Goal: Task Accomplishment & Management: Manage account settings

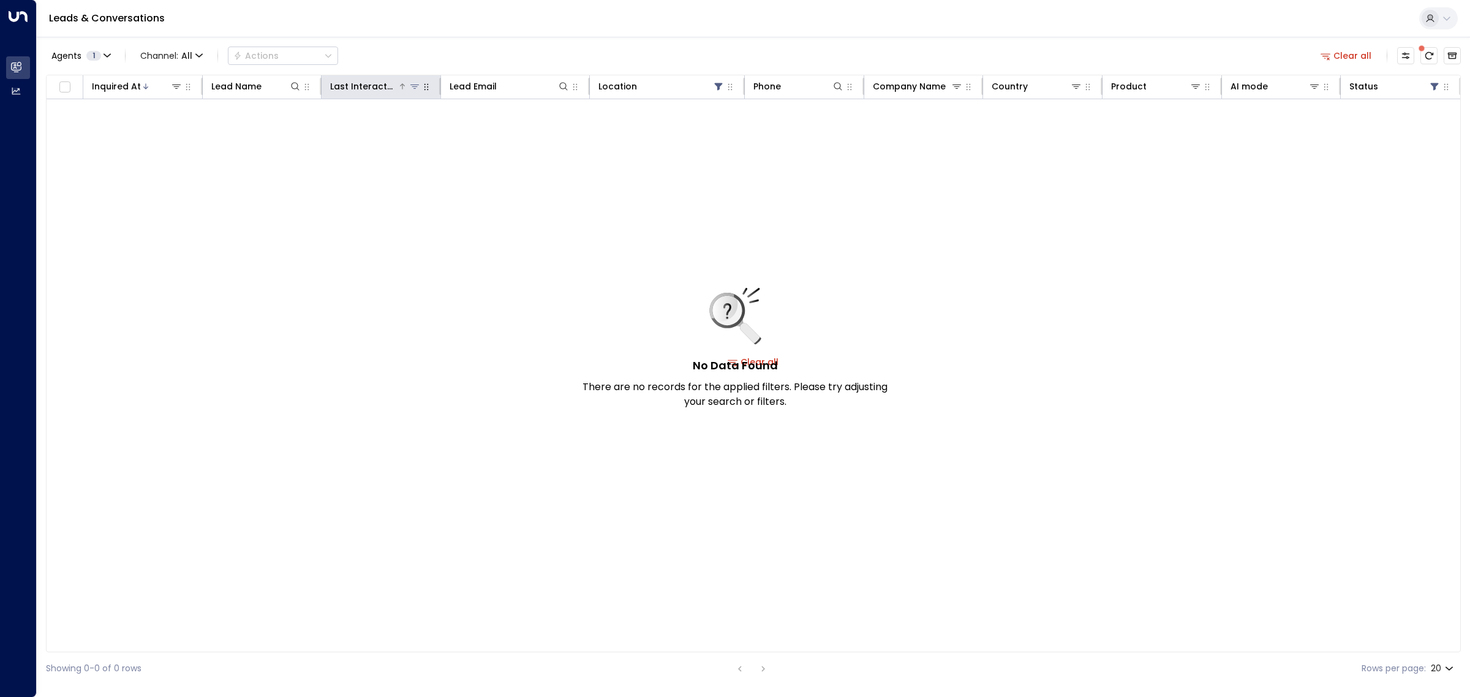
click at [414, 90] on icon at bounding box center [415, 86] width 10 height 10
click at [390, 80] on div "Last Interacted" at bounding box center [363, 86] width 67 height 15
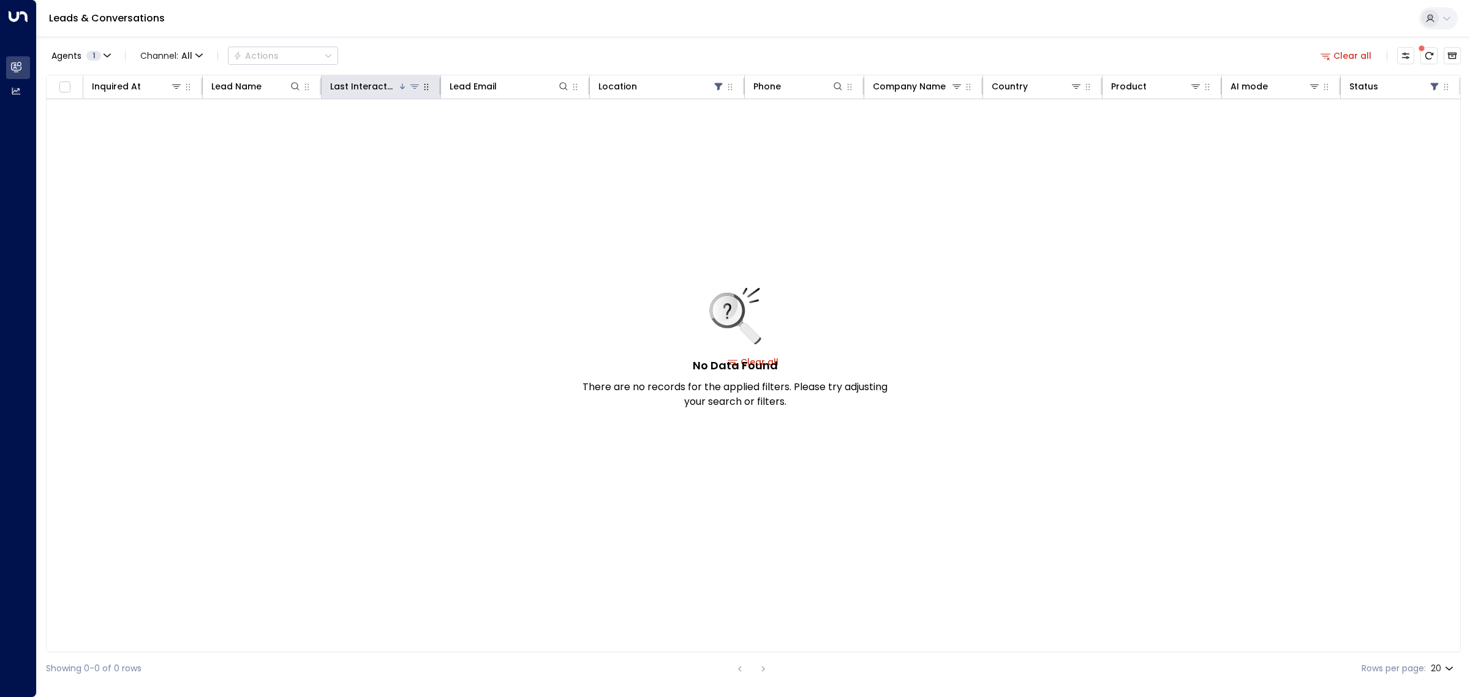
click at [399, 86] on icon at bounding box center [402, 86] width 7 height 7
click at [715, 89] on icon at bounding box center [719, 86] width 10 height 10
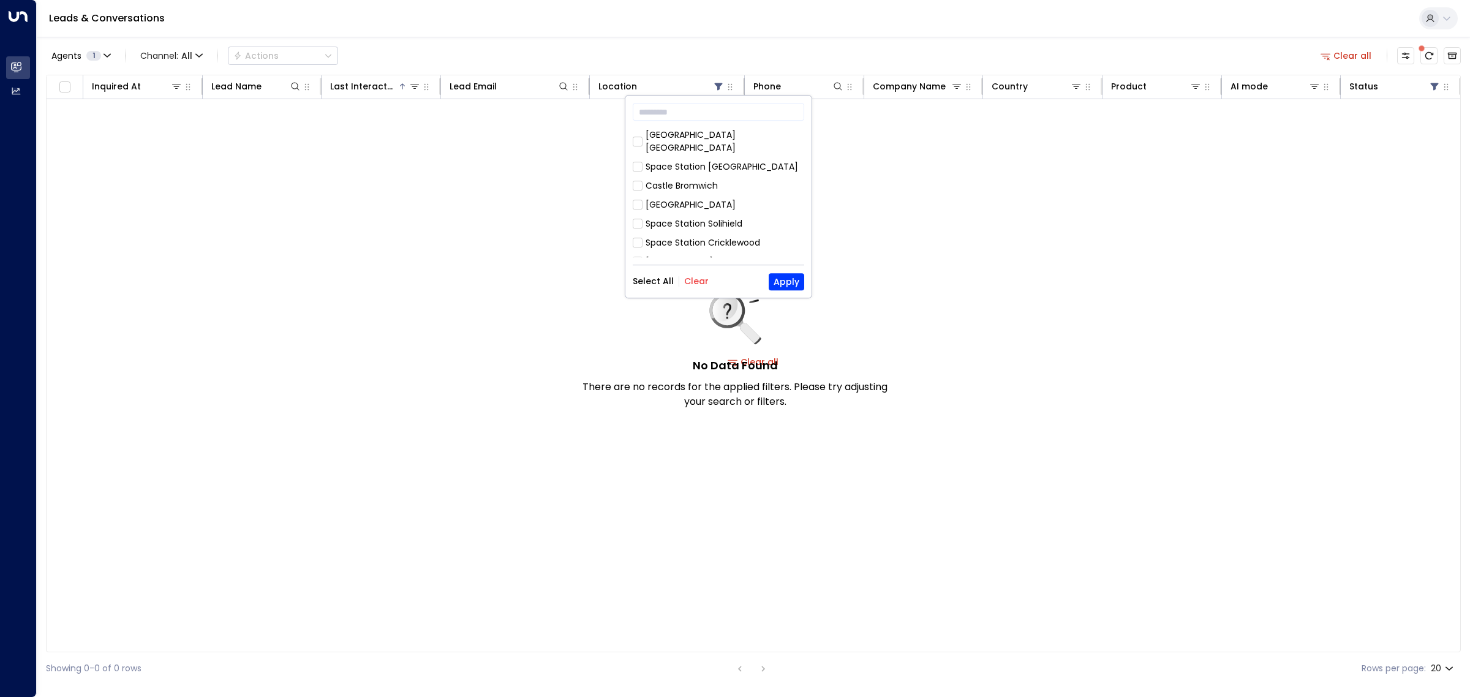
click at [524, 172] on div "No Data Found There are no records for the applied filters. Please try adjustin…" at bounding box center [754, 362] width 1414 height 526
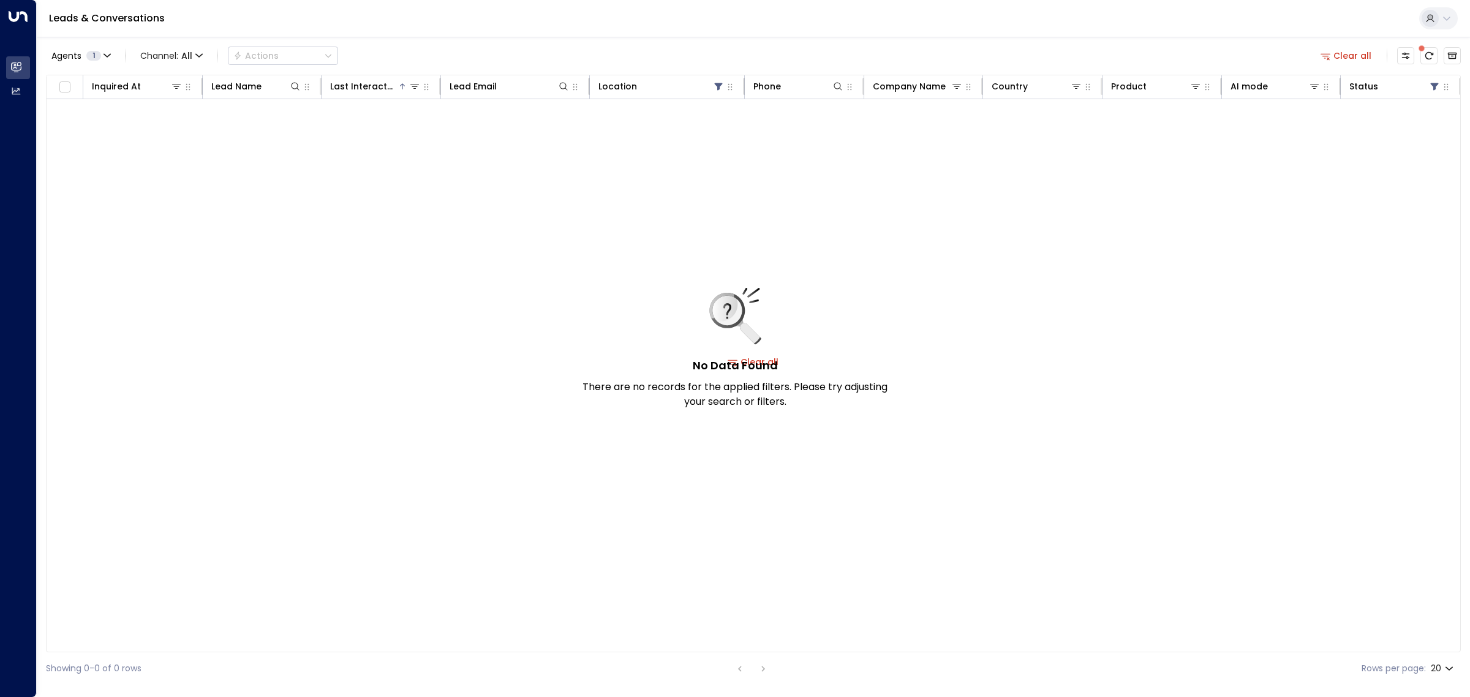
click at [1424, 51] on span at bounding box center [1422, 48] width 6 height 6
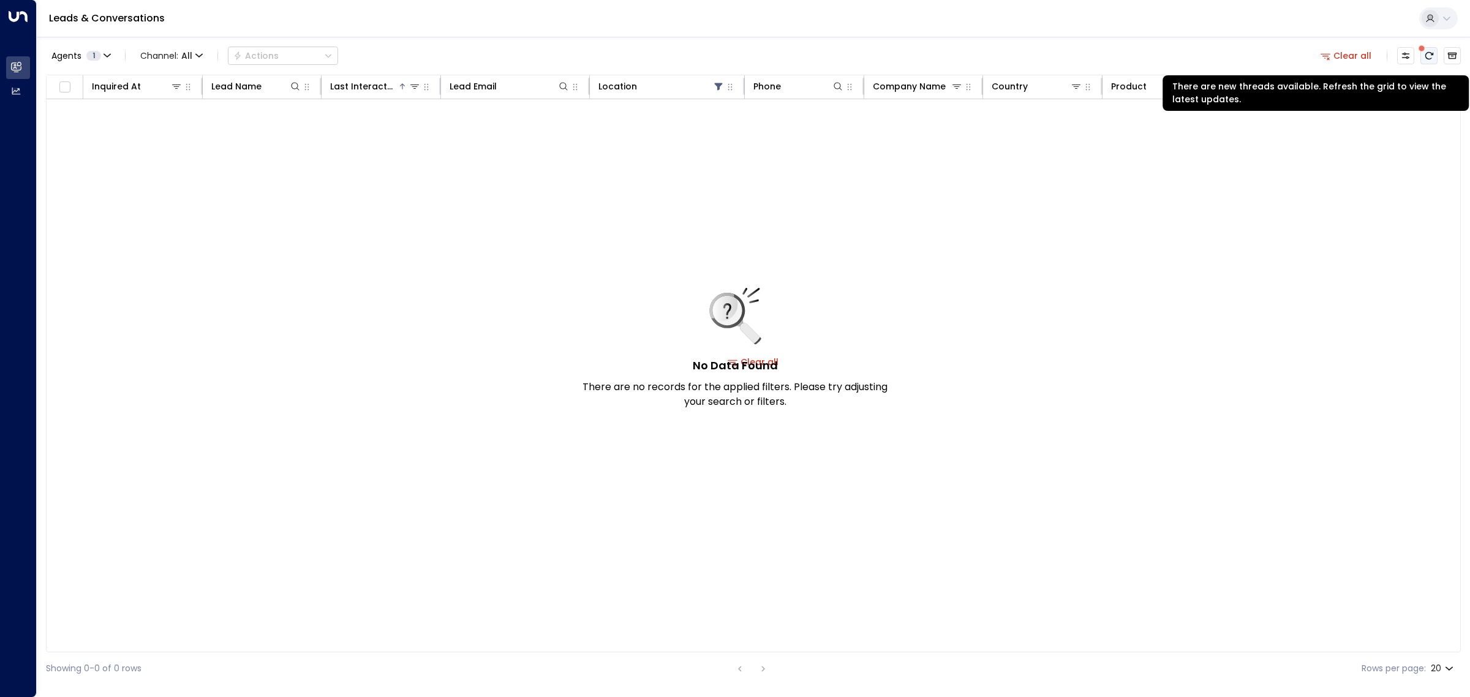
click at [1425, 59] on icon "There are new threads available. Refresh the grid to view the latest updates." at bounding box center [1429, 56] width 10 height 10
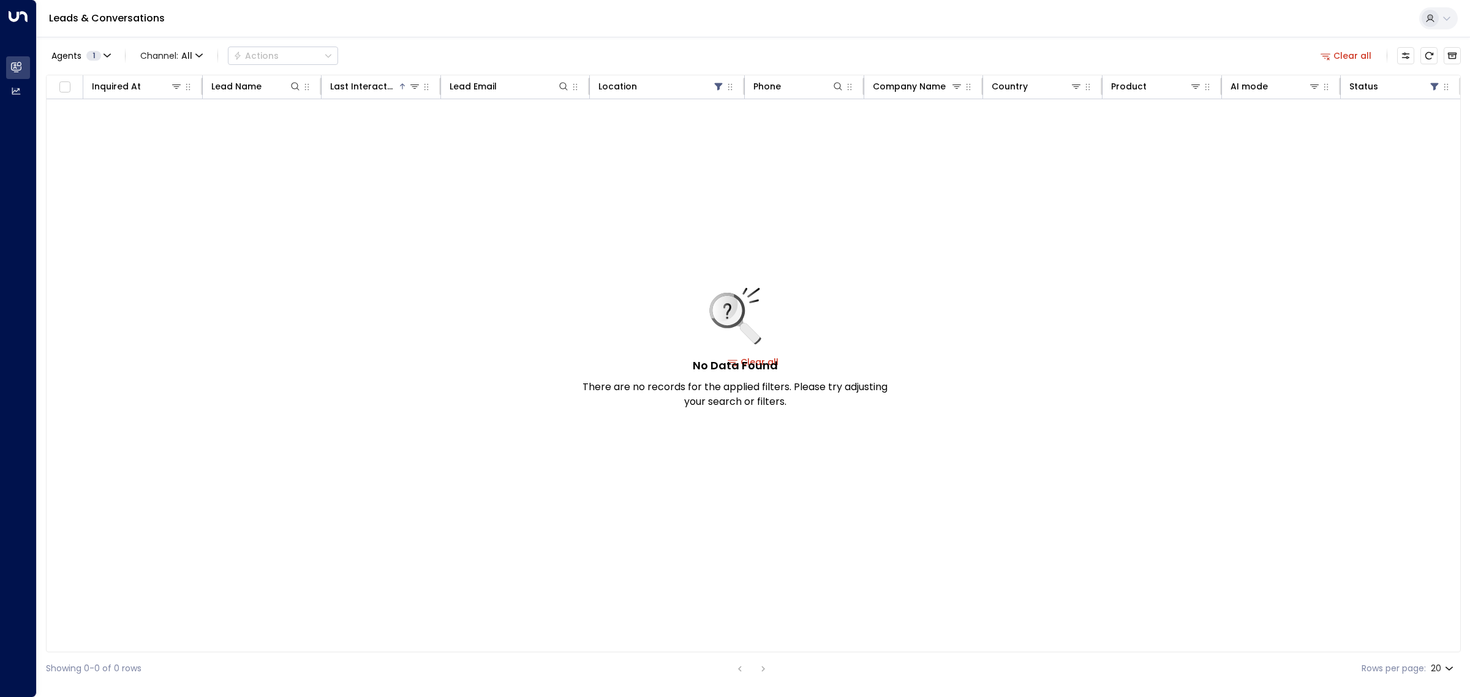
click at [1429, 200] on div "No Data Found There are no records for the applied filters. Please try adjustin…" at bounding box center [754, 362] width 1414 height 526
click at [1346, 61] on button "Clear all" at bounding box center [1346, 55] width 61 height 17
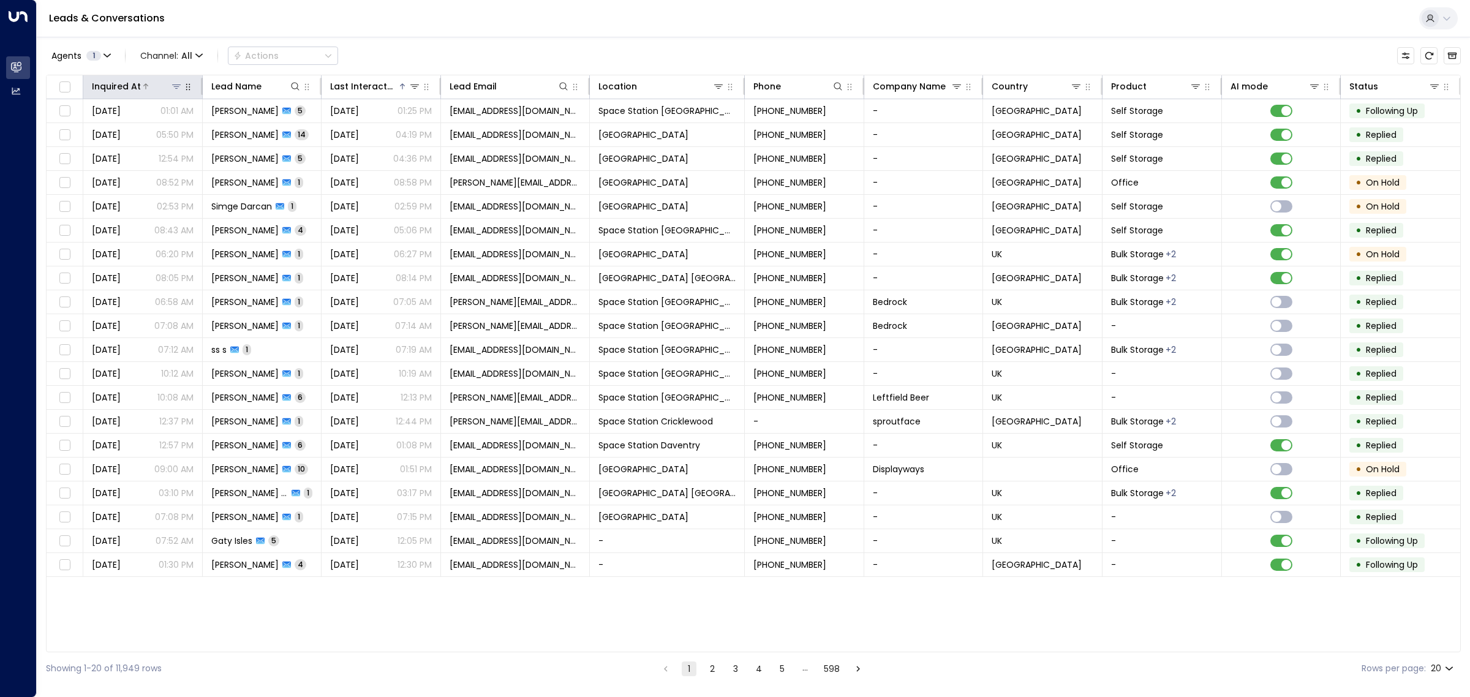
click at [142, 84] on icon at bounding box center [145, 86] width 7 height 7
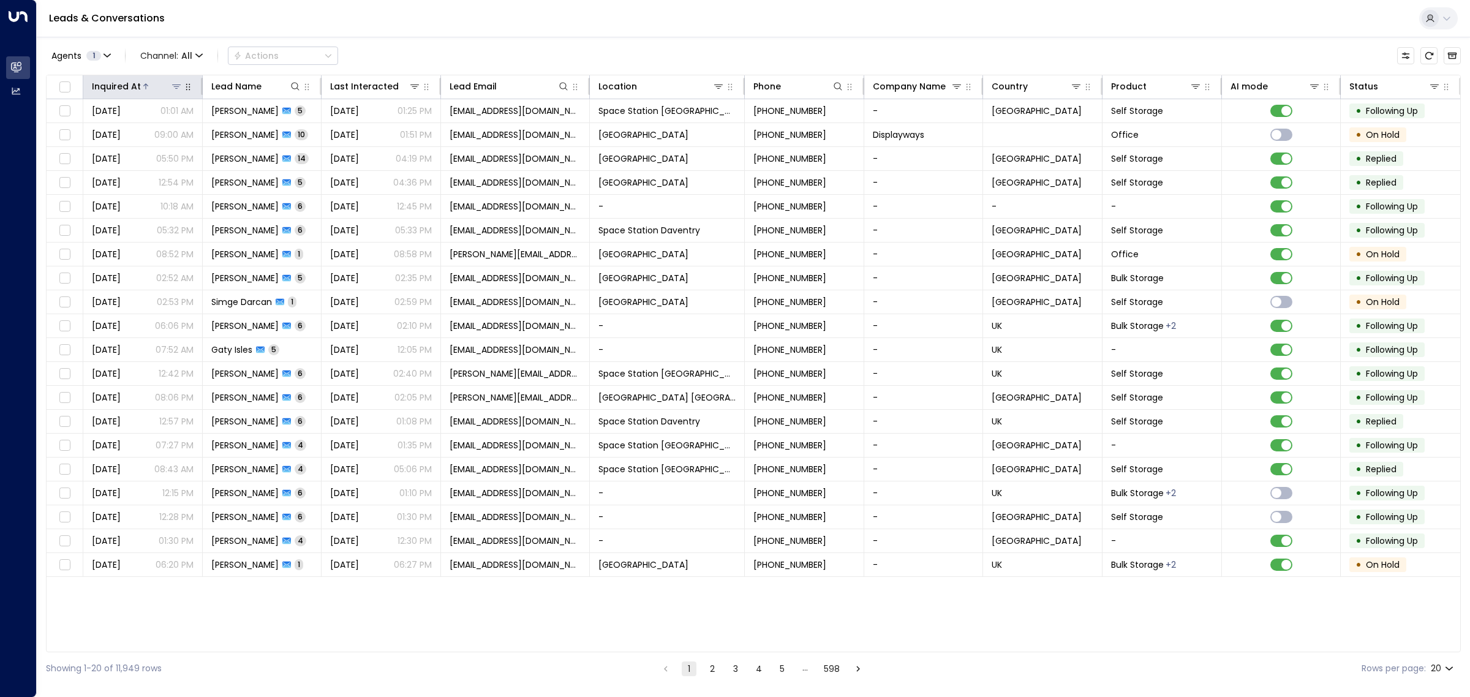
click at [146, 86] on icon at bounding box center [145, 86] width 7 height 7
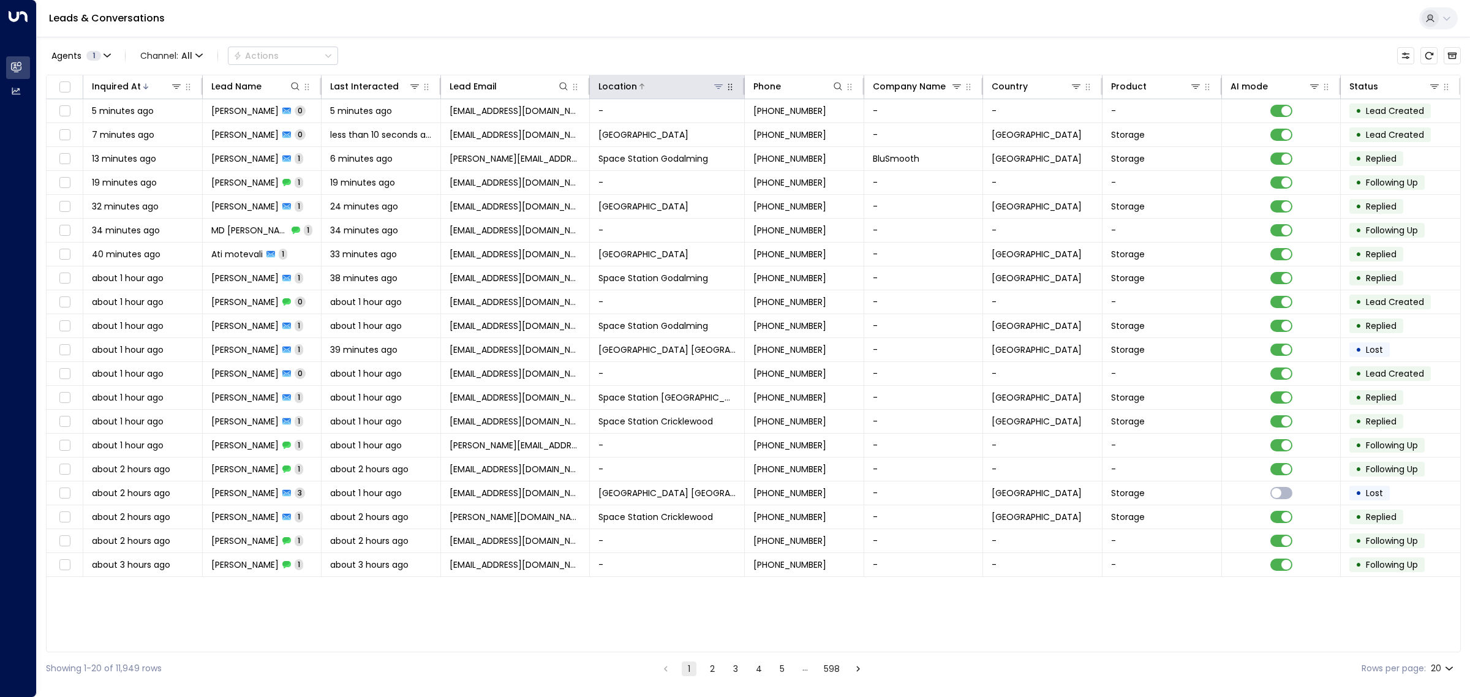
click at [720, 89] on icon at bounding box center [719, 86] width 10 height 10
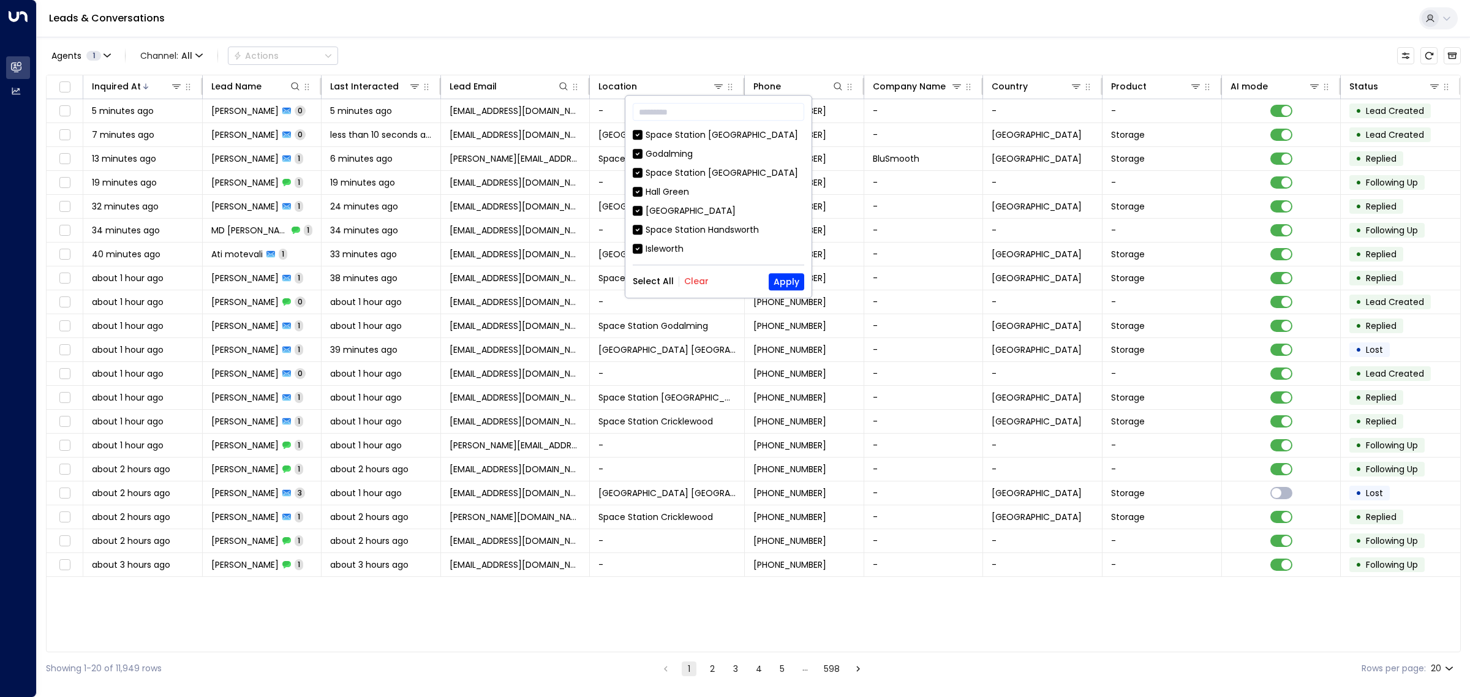
click at [697, 286] on button "Clear" at bounding box center [696, 282] width 25 height 10
click at [653, 132] on div "Space Station [GEOGRAPHIC_DATA]" at bounding box center [722, 135] width 153 height 13
click at [782, 280] on button "Apply" at bounding box center [787, 281] width 36 height 17
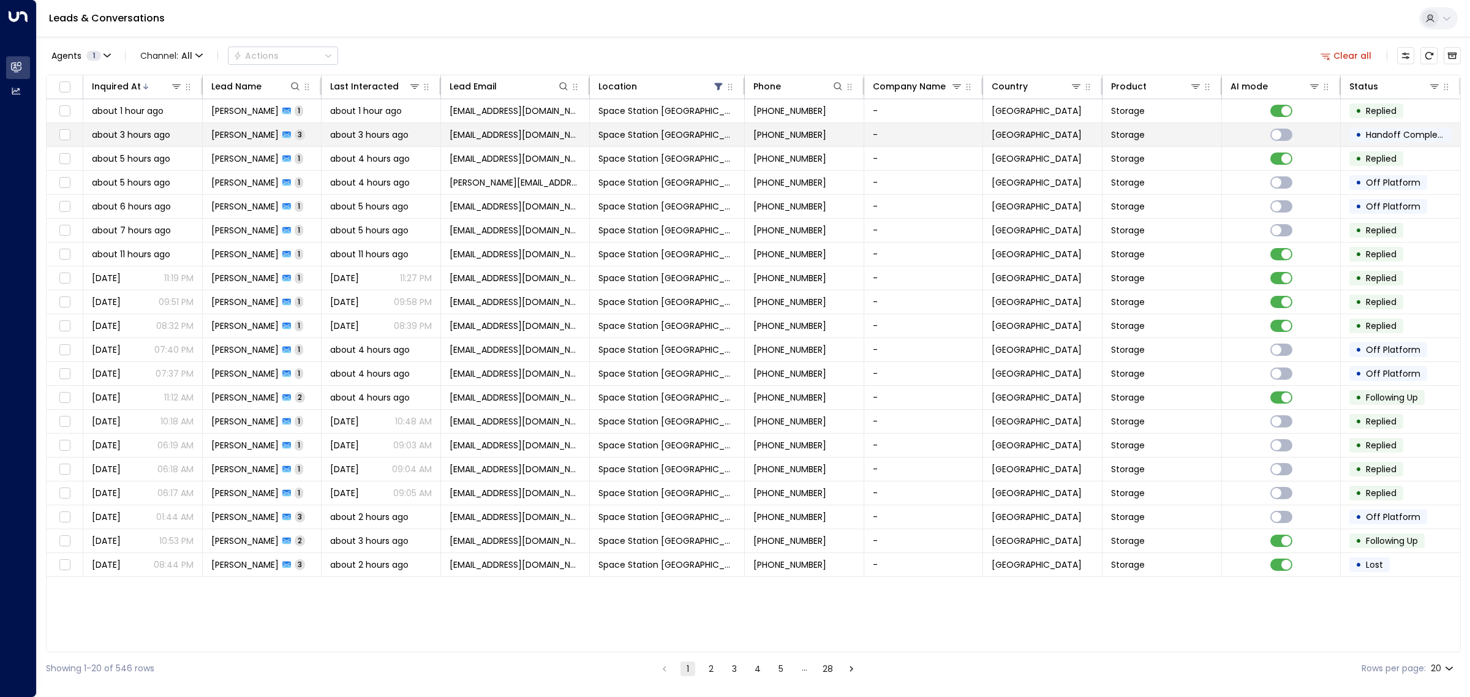
click at [662, 136] on span "Space Station [GEOGRAPHIC_DATA]" at bounding box center [667, 135] width 137 height 12
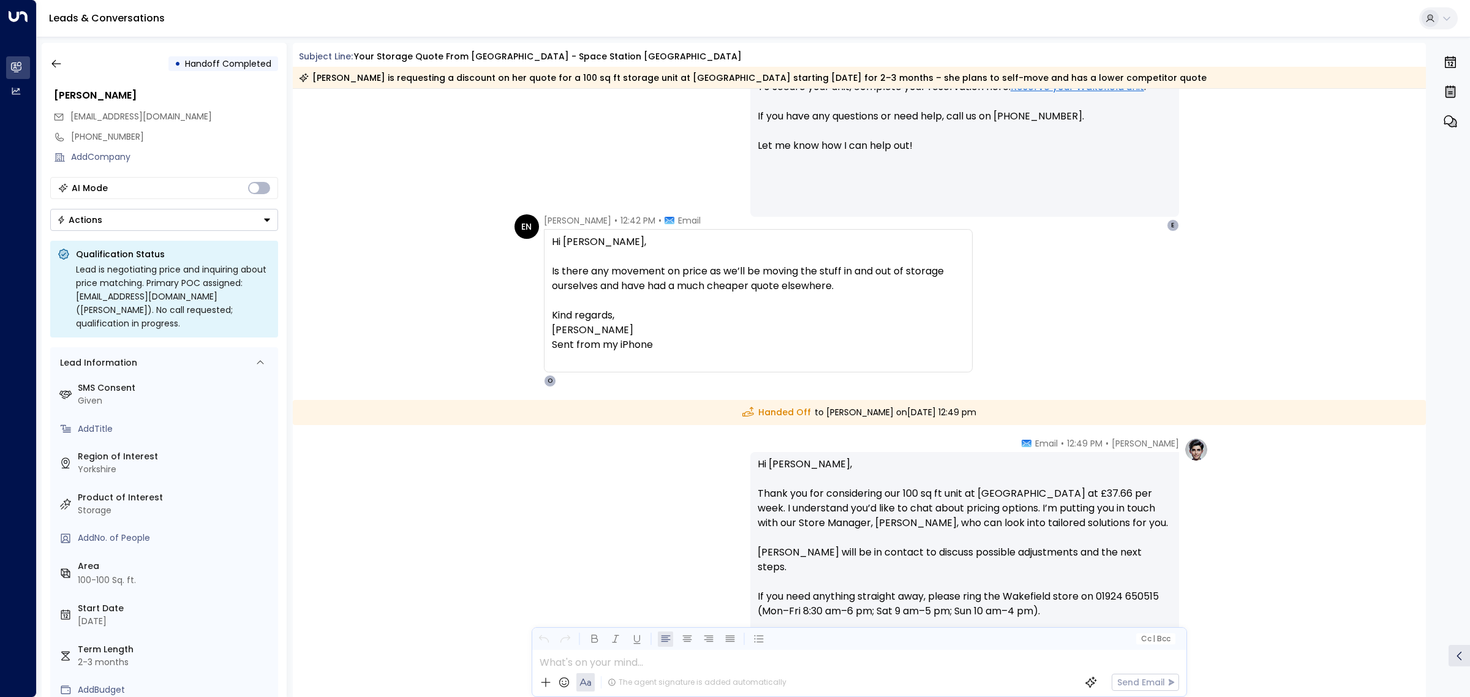
scroll to position [914, 0]
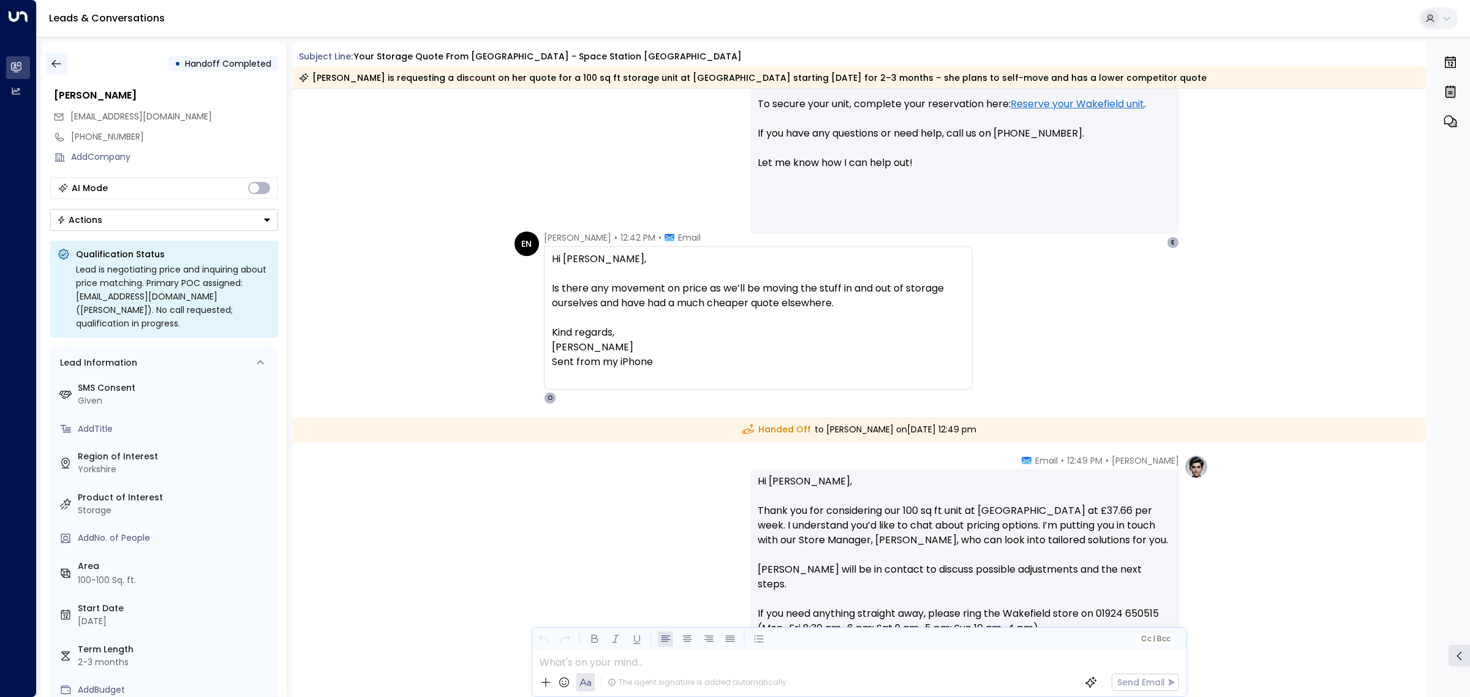
click at [59, 61] on icon "button" at bounding box center [56, 64] width 12 height 12
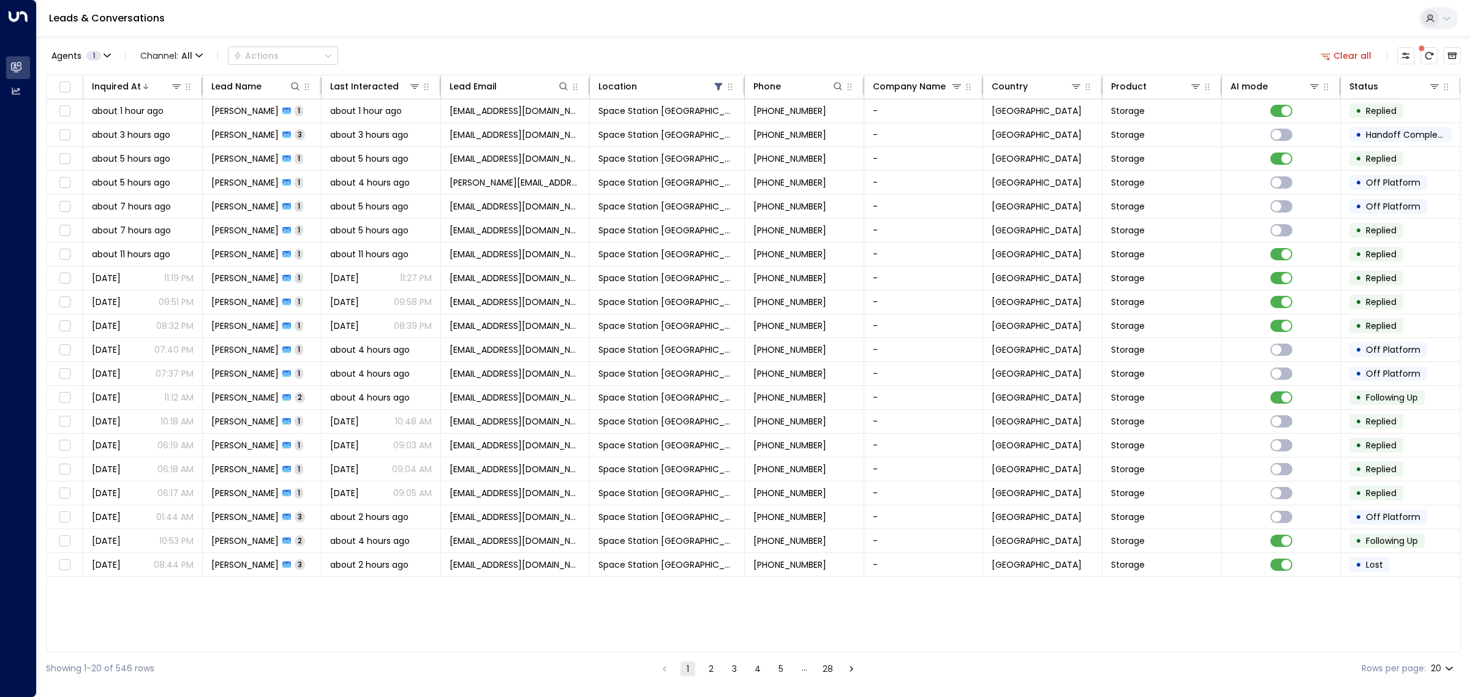
click at [420, 46] on div "Agents 1 Channel: All Actions Clear all" at bounding box center [753, 56] width 1415 height 26
click at [392, 404] on span "about 4 hours ago" at bounding box center [370, 397] width 80 height 12
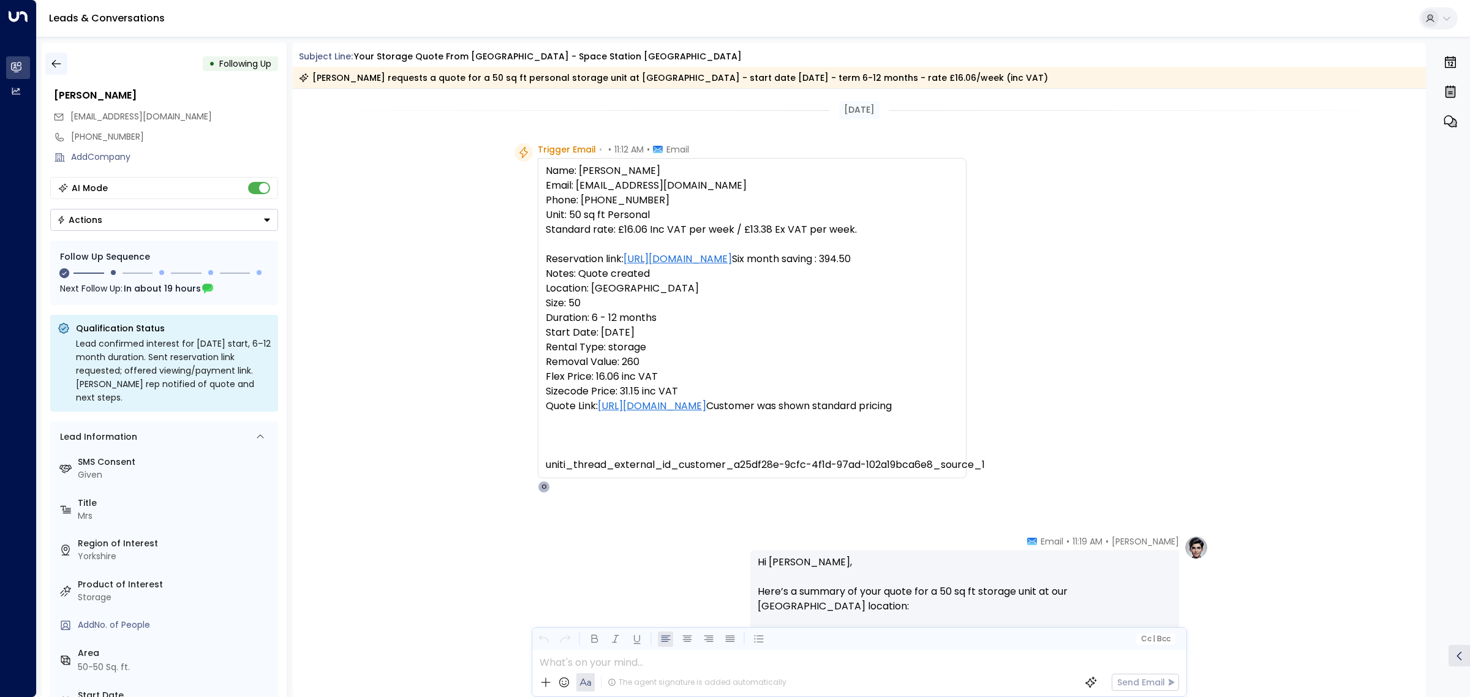
click at [56, 62] on icon "button" at bounding box center [56, 64] width 12 height 12
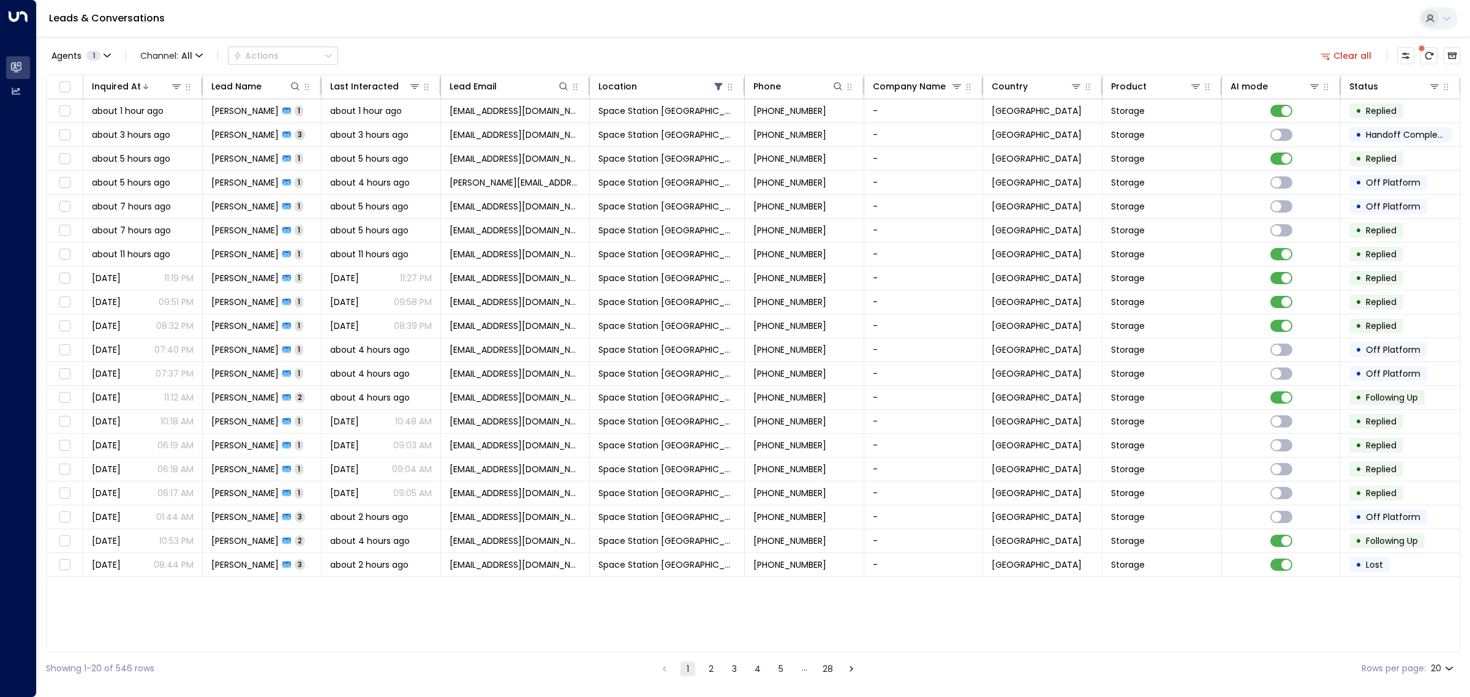
click at [662, 610] on div "Inquired At Lead Name Last Interacted Lead Email Location Phone Company Name Co…" at bounding box center [753, 364] width 1415 height 578
click at [438, 592] on div "Inquired At Lead Name Last Interacted Lead Email Location Phone Company Name Co…" at bounding box center [753, 364] width 1415 height 578
click at [399, 60] on div "Agents 1 Channel: All Actions Clear all" at bounding box center [753, 56] width 1415 height 26
click at [404, 510] on td "about 2 hours ago" at bounding box center [381, 516] width 119 height 23
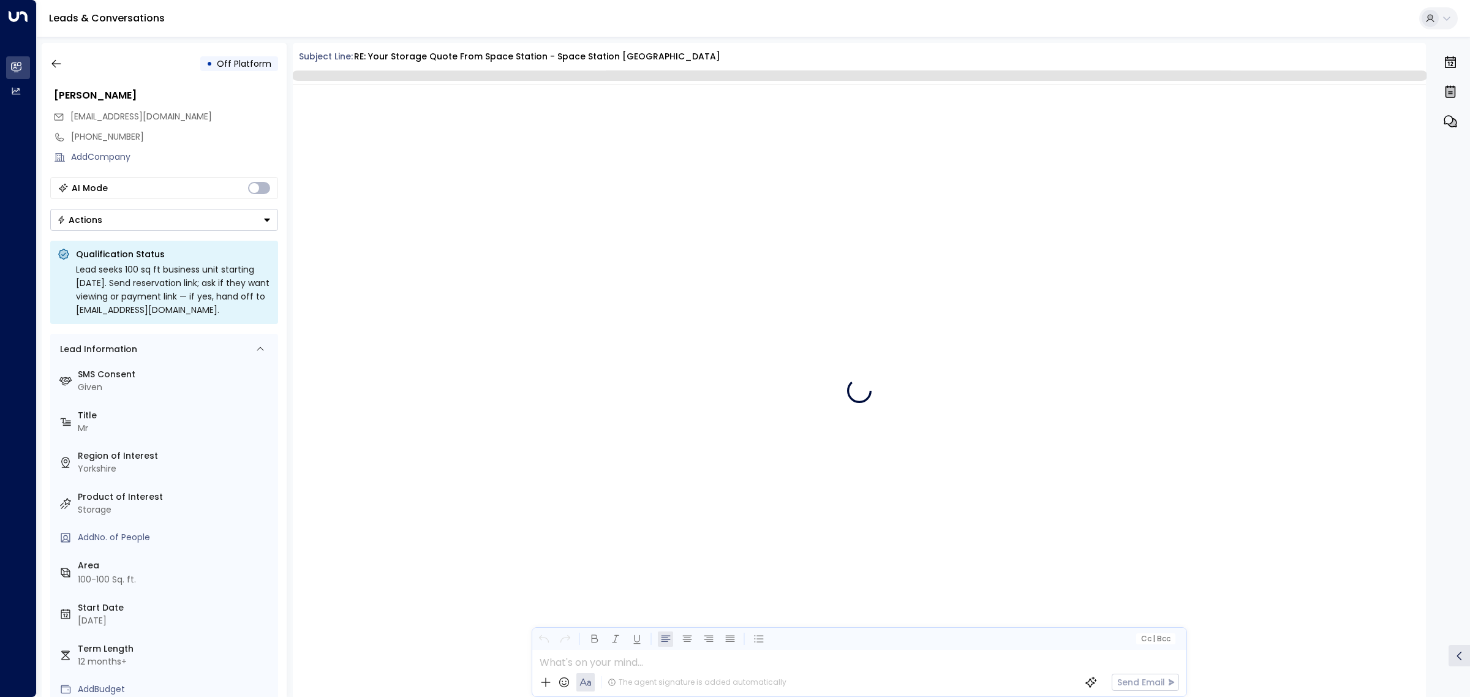
scroll to position [1125, 0]
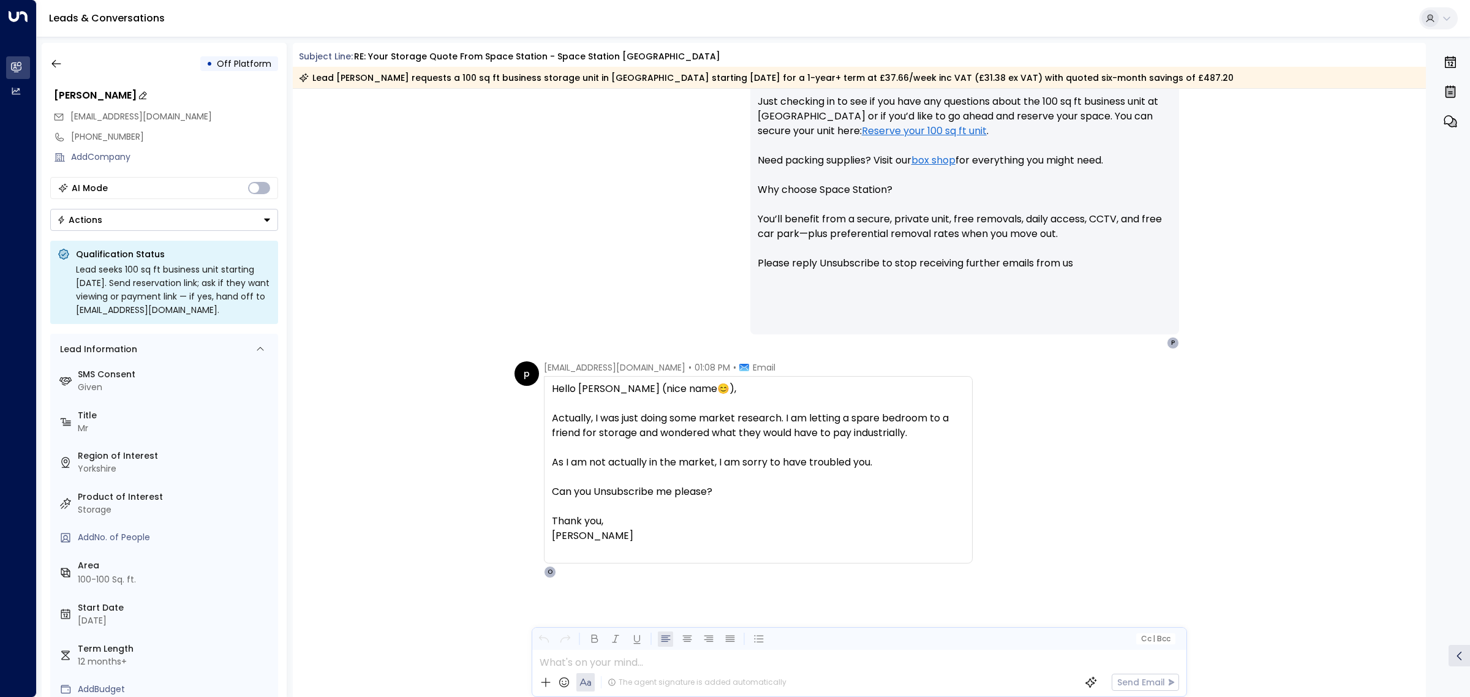
click at [104, 90] on div "[PERSON_NAME]" at bounding box center [166, 95] width 224 height 15
click at [104, 90] on input "**********" at bounding box center [164, 95] width 221 height 15
